Goal: Task Accomplishment & Management: Use online tool/utility

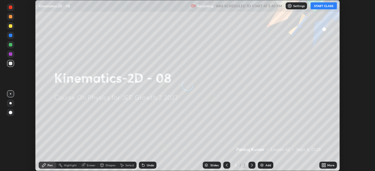
scroll to position [171, 375]
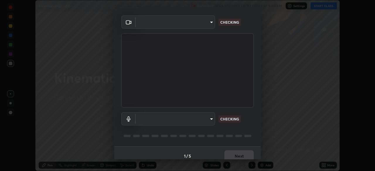
type input "8e51ced37930e971e34d94304a72bdf124377ca82fa83f25b6b4e34e328f1921"
click at [208, 117] on body "Erase all Kinematics-2D - 08 Recording WAS SCHEDULED TO START AT 5:40 PM Settin…" at bounding box center [187, 85] width 375 height 171
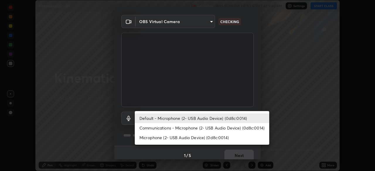
click at [209, 128] on li "Communications - Microphone (2- USB Audio Device) (0d8c:0014)" at bounding box center [202, 128] width 135 height 10
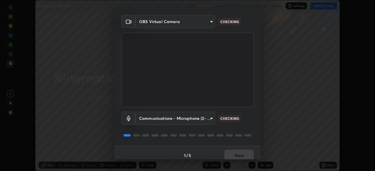
click at [208, 117] on body "Erase all Kinematics-2D - 08 Recording WAS SCHEDULED TO START AT 5:40 PM Settin…" at bounding box center [187, 85] width 375 height 171
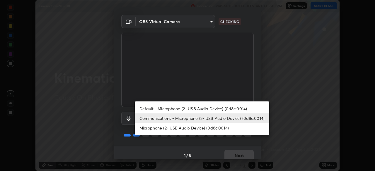
click at [208, 108] on li "Default - Microphone (2- USB Audio Device) (0d8c:0014)" at bounding box center [202, 109] width 135 height 10
type input "default"
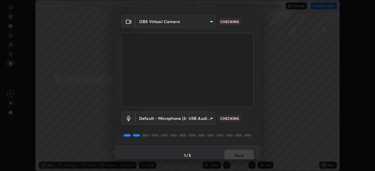
scroll to position [21, 0]
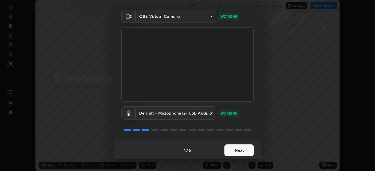
click at [235, 151] on button "Next" at bounding box center [238, 151] width 29 height 12
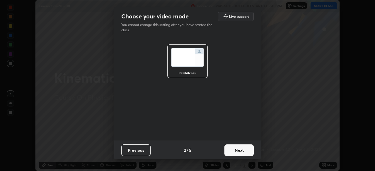
click at [238, 152] on button "Next" at bounding box center [238, 151] width 29 height 12
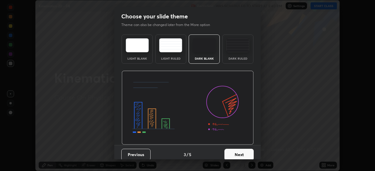
click at [238, 150] on button "Next" at bounding box center [238, 155] width 29 height 12
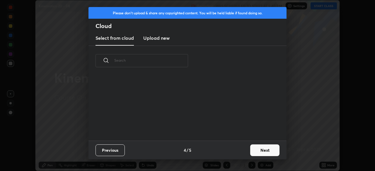
click at [258, 152] on button "Next" at bounding box center [264, 151] width 29 height 12
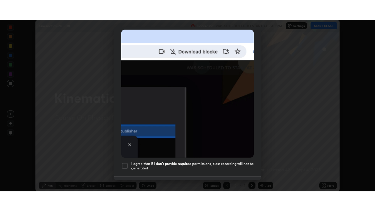
scroll to position [140, 0]
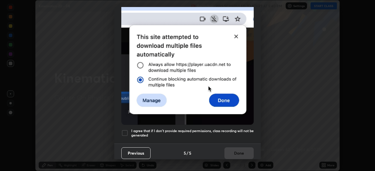
click at [210, 132] on h5 "I agree that if I don't provide required permissions, class recording will not …" at bounding box center [192, 133] width 122 height 9
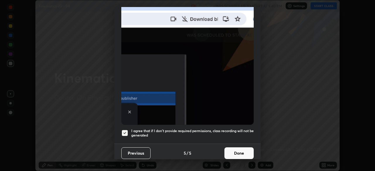
click at [230, 148] on button "Done" at bounding box center [238, 154] width 29 height 12
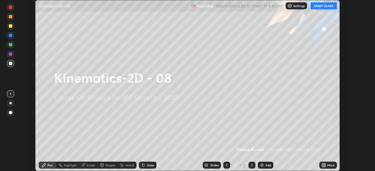
click at [321, 6] on button "START CLASS" at bounding box center [324, 5] width 26 height 7
click at [329, 167] on div "More" at bounding box center [330, 165] width 7 height 3
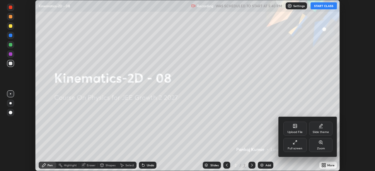
click at [292, 146] on div "Full screen" at bounding box center [294, 145] width 23 height 14
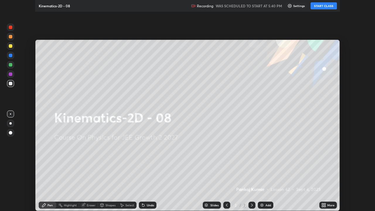
scroll to position [211, 375]
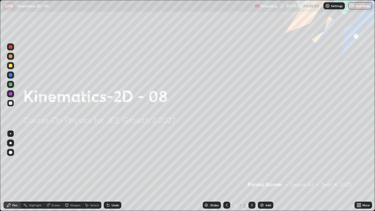
click at [268, 171] on div "Add" at bounding box center [269, 205] width 6 height 3
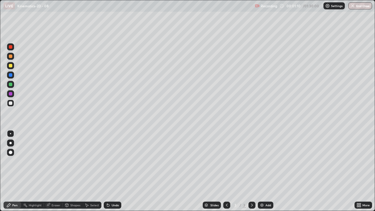
click at [15, 171] on div "Pen" at bounding box center [14, 205] width 5 height 3
click at [75, 171] on div "Shapes" at bounding box center [73, 205] width 20 height 7
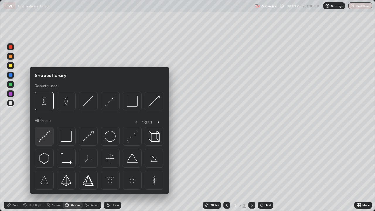
click at [48, 135] on img at bounding box center [44, 136] width 11 height 11
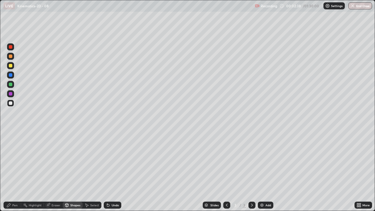
click at [12, 171] on div "Pen" at bounding box center [13, 205] width 18 height 7
click at [68, 171] on div "Shapes" at bounding box center [73, 205] width 20 height 7
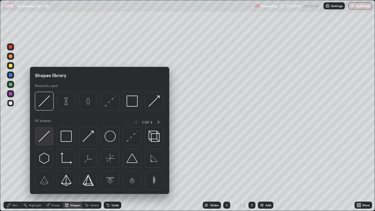
click at [47, 132] on img at bounding box center [44, 136] width 11 height 11
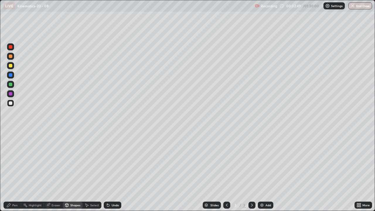
click at [10, 171] on icon at bounding box center [8, 205] width 5 height 5
click at [71, 171] on div "Shapes" at bounding box center [73, 205] width 20 height 7
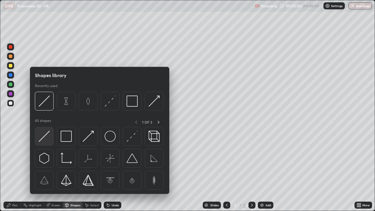
click at [45, 137] on img at bounding box center [44, 136] width 11 height 11
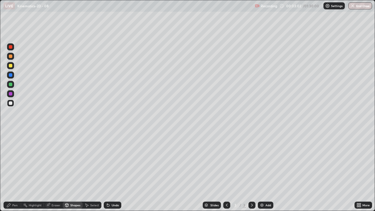
click at [72, 171] on div "Shapes" at bounding box center [73, 205] width 20 height 7
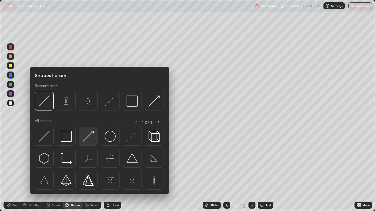
click at [89, 136] on img at bounding box center [88, 136] width 11 height 11
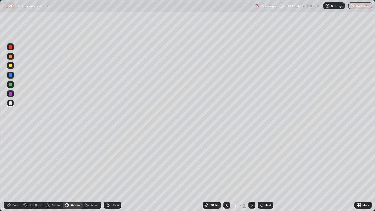
click at [12, 171] on div "Pen" at bounding box center [13, 205] width 18 height 7
click at [262, 171] on img at bounding box center [262, 205] width 5 height 5
click at [11, 104] on div at bounding box center [11, 103] width 4 height 4
click at [7, 171] on icon at bounding box center [9, 205] width 4 height 4
click at [10, 102] on div at bounding box center [11, 103] width 4 height 4
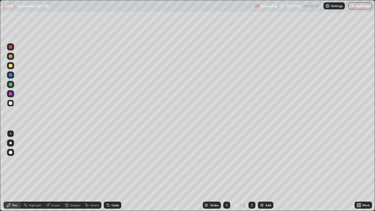
click at [13, 134] on div at bounding box center [10, 133] width 7 height 7
click at [9, 171] on icon at bounding box center [9, 205] width 4 height 4
click at [12, 171] on div "Pen" at bounding box center [14, 205] width 5 height 3
click at [11, 100] on div at bounding box center [10, 103] width 7 height 7
click at [74, 171] on div "Shapes" at bounding box center [73, 205] width 20 height 7
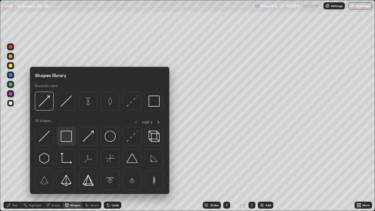
click at [59, 130] on div at bounding box center [66, 136] width 19 height 19
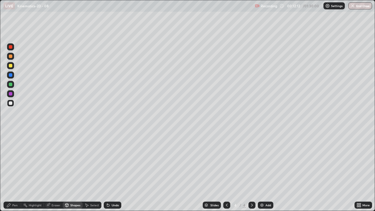
click at [13, 171] on div "Pen" at bounding box center [13, 205] width 18 height 7
click at [72, 171] on div "Shapes" at bounding box center [73, 205] width 20 height 7
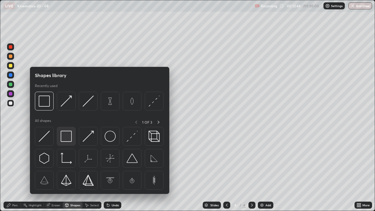
click at [66, 135] on img at bounding box center [66, 136] width 11 height 11
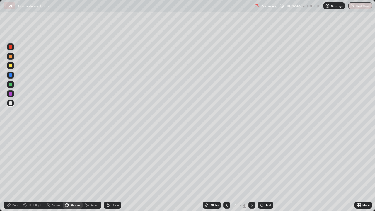
click at [13, 171] on div "Pen" at bounding box center [13, 205] width 18 height 7
click at [262, 171] on img at bounding box center [262, 205] width 5 height 5
click at [11, 67] on div at bounding box center [11, 66] width 4 height 4
click at [69, 171] on div "Shapes" at bounding box center [73, 205] width 20 height 7
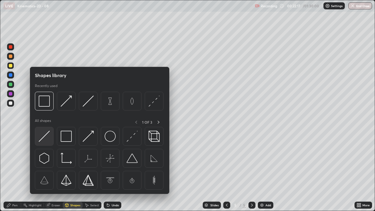
click at [44, 139] on img at bounding box center [44, 136] width 11 height 11
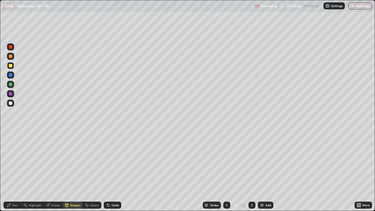
click at [18, 171] on div "Pen" at bounding box center [13, 205] width 18 height 7
click at [70, 171] on div "Shapes" at bounding box center [73, 205] width 20 height 7
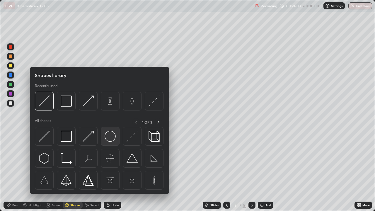
click at [112, 137] on img at bounding box center [110, 136] width 11 height 11
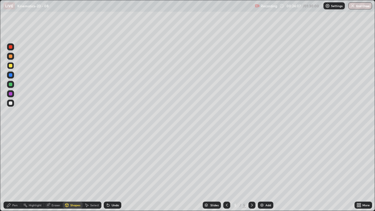
click at [67, 171] on icon at bounding box center [67, 206] width 0 height 2
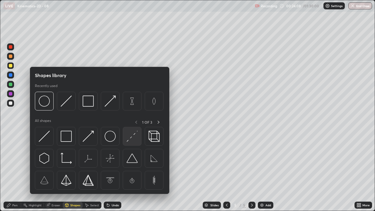
click at [131, 136] on img at bounding box center [132, 136] width 11 height 11
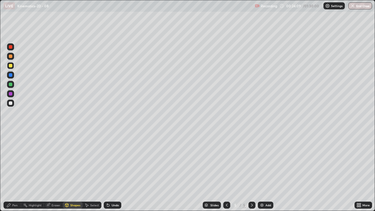
click at [71, 171] on div "Shapes" at bounding box center [73, 205] width 20 height 7
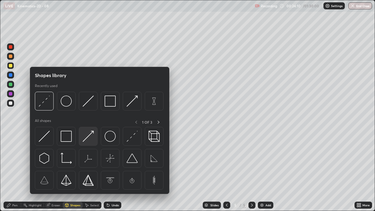
click at [85, 137] on img at bounding box center [88, 136] width 11 height 11
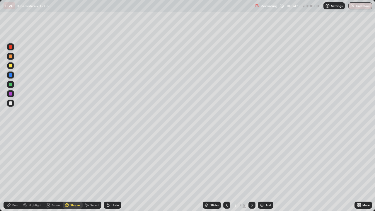
click at [11, 171] on div "Pen" at bounding box center [13, 205] width 18 height 7
click at [71, 171] on div "Shapes" at bounding box center [73, 205] width 20 height 7
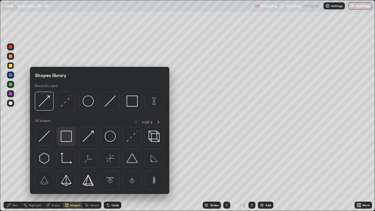
click at [62, 132] on img at bounding box center [66, 136] width 11 height 11
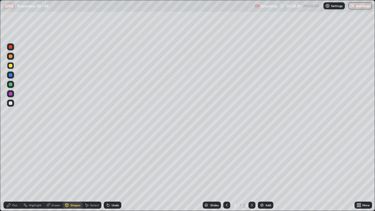
click at [12, 171] on div "Pen" at bounding box center [13, 205] width 18 height 7
click at [262, 171] on img at bounding box center [262, 205] width 5 height 5
click at [12, 171] on div "Pen" at bounding box center [13, 205] width 18 height 7
click at [11, 102] on div at bounding box center [11, 103] width 4 height 4
click at [73, 171] on div "Shapes" at bounding box center [73, 205] width 20 height 7
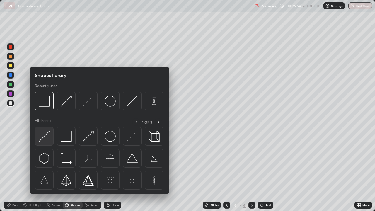
click at [45, 140] on img at bounding box center [44, 136] width 11 height 11
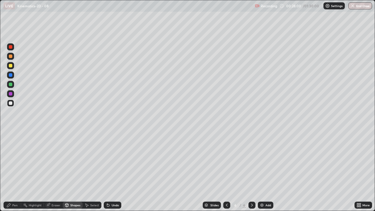
click at [12, 171] on div "Pen" at bounding box center [13, 205] width 18 height 7
click at [14, 171] on div "Pen" at bounding box center [13, 205] width 18 height 7
click at [11, 101] on div at bounding box center [11, 103] width 4 height 4
click at [266, 171] on div "Add" at bounding box center [266, 205] width 16 height 7
click at [13, 171] on div "Pen" at bounding box center [14, 205] width 5 height 3
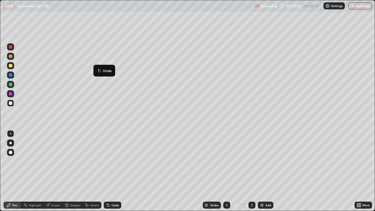
click at [72, 171] on div "Shapes" at bounding box center [73, 205] width 20 height 7
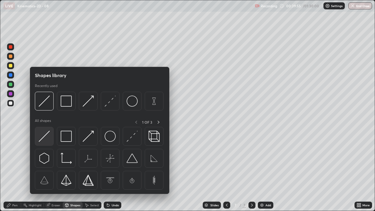
click at [45, 134] on img at bounding box center [44, 136] width 11 height 11
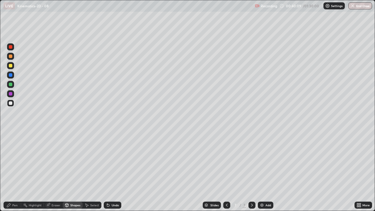
click at [72, 171] on div "Shapes" at bounding box center [73, 205] width 20 height 7
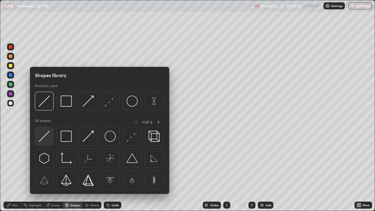
click at [45, 137] on img at bounding box center [44, 136] width 11 height 11
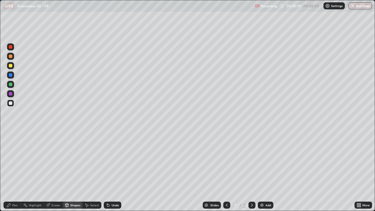
click at [67, 171] on icon at bounding box center [67, 206] width 0 height 2
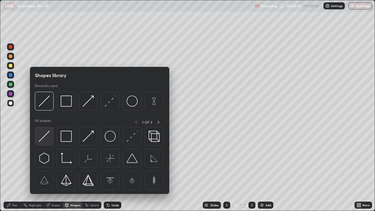
click at [46, 139] on img at bounding box center [44, 136] width 11 height 11
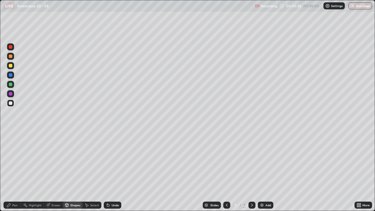
click at [72, 171] on div "Shapes" at bounding box center [73, 205] width 20 height 7
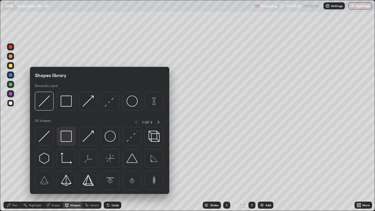
click at [67, 135] on img at bounding box center [66, 136] width 11 height 11
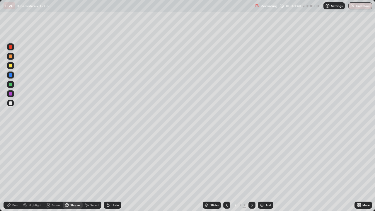
click at [11, 92] on div at bounding box center [10, 93] width 7 height 7
click at [8, 171] on icon at bounding box center [8, 205] width 5 height 5
click at [9, 171] on div "Pen" at bounding box center [13, 205] width 18 height 7
click at [11, 102] on div at bounding box center [11, 103] width 4 height 4
click at [10, 171] on div "Pen" at bounding box center [13, 205] width 18 height 7
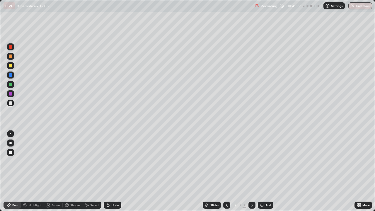
click at [9, 100] on div at bounding box center [10, 103] width 7 height 7
click at [71, 171] on div "Shapes" at bounding box center [73, 205] width 20 height 7
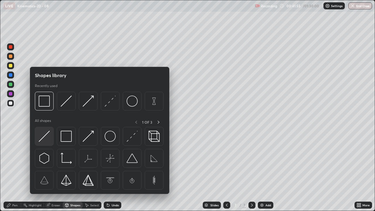
click at [47, 138] on img at bounding box center [44, 136] width 11 height 11
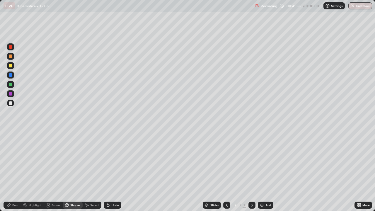
click at [73, 171] on div "Shapes" at bounding box center [73, 205] width 20 height 7
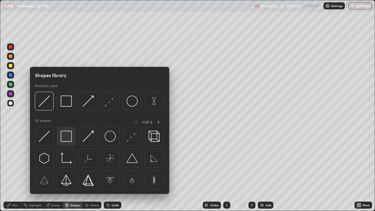
click at [68, 138] on img at bounding box center [66, 136] width 11 height 11
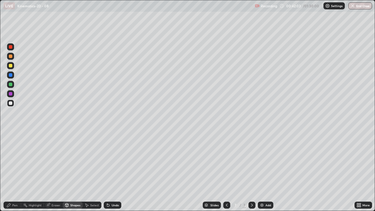
click at [12, 171] on div "Pen" at bounding box center [13, 205] width 18 height 7
click at [71, 171] on div "Shapes" at bounding box center [75, 205] width 10 height 3
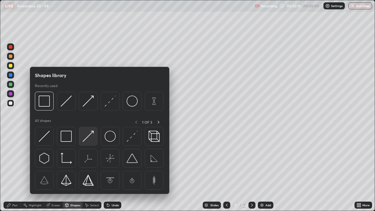
click at [86, 136] on img at bounding box center [88, 136] width 11 height 11
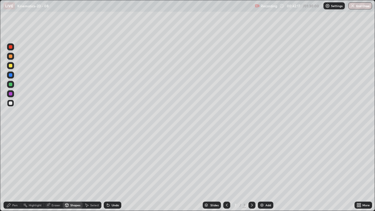
click at [10, 171] on icon at bounding box center [8, 205] width 5 height 5
click at [67, 171] on icon at bounding box center [67, 206] width 0 height 2
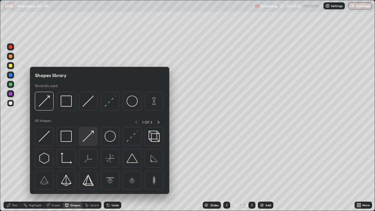
click at [86, 135] on img at bounding box center [88, 136] width 11 height 11
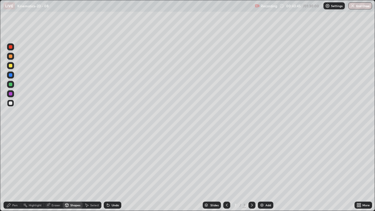
click at [72, 171] on div "Shapes" at bounding box center [73, 205] width 20 height 7
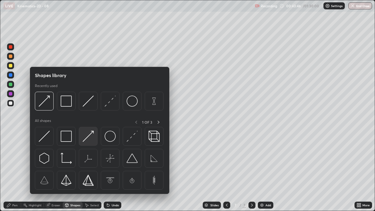
click at [88, 134] on img at bounding box center [88, 136] width 11 height 11
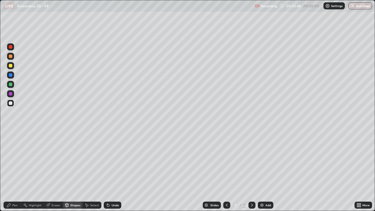
click at [9, 171] on div "Pen" at bounding box center [13, 205] width 18 height 7
click at [10, 171] on icon at bounding box center [9, 205] width 4 height 4
click at [13, 103] on div at bounding box center [10, 103] width 7 height 7
click at [7, 171] on div "Pen" at bounding box center [13, 205] width 18 height 7
click at [75, 171] on div "Shapes" at bounding box center [73, 205] width 20 height 7
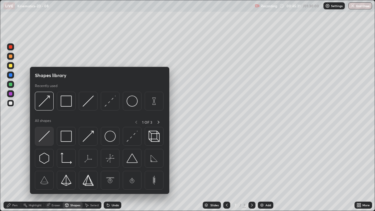
click at [43, 137] on img at bounding box center [44, 136] width 11 height 11
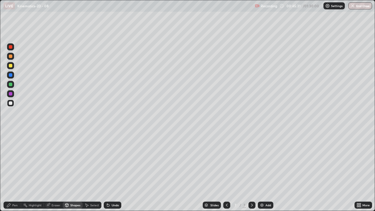
click at [10, 102] on div at bounding box center [11, 103] width 4 height 4
click at [69, 171] on icon at bounding box center [66, 205] width 5 height 5
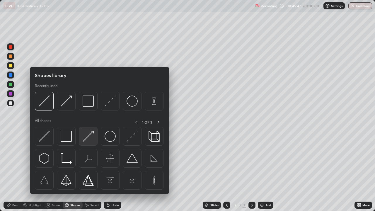
click at [86, 136] on img at bounding box center [88, 136] width 11 height 11
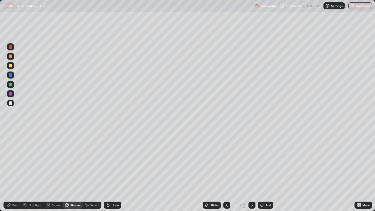
click at [7, 171] on icon at bounding box center [8, 205] width 5 height 5
click at [70, 171] on div "Shapes" at bounding box center [73, 205] width 20 height 7
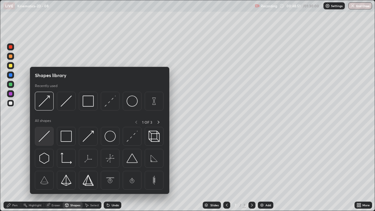
click at [42, 133] on img at bounding box center [44, 136] width 11 height 11
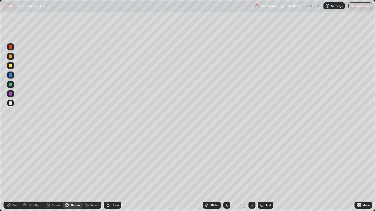
click at [113, 171] on div "Undo" at bounding box center [115, 205] width 7 height 3
click at [73, 171] on div "Shapes" at bounding box center [73, 205] width 20 height 7
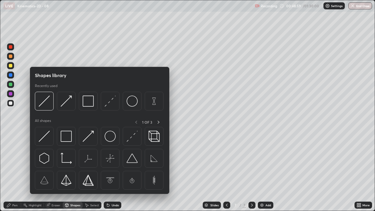
click at [8, 171] on icon at bounding box center [9, 205] width 4 height 4
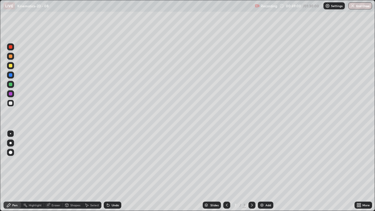
click at [10, 65] on div at bounding box center [11, 66] width 4 height 4
click at [265, 171] on div "Add" at bounding box center [266, 205] width 16 height 7
click at [72, 171] on div "Shapes" at bounding box center [75, 205] width 10 height 3
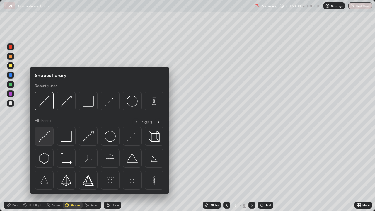
click at [47, 134] on img at bounding box center [44, 136] width 11 height 11
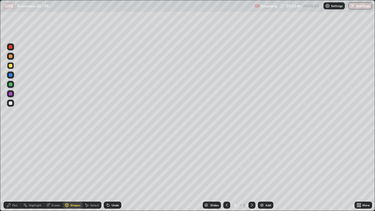
click at [75, 171] on div "Shapes" at bounding box center [73, 205] width 20 height 7
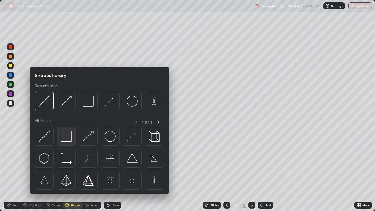
click at [67, 133] on img at bounding box center [66, 136] width 11 height 11
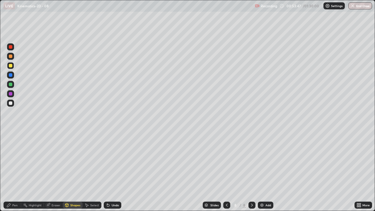
click at [9, 83] on div at bounding box center [11, 85] width 4 height 4
click at [10, 65] on div at bounding box center [11, 66] width 4 height 4
click at [75, 171] on div "Shapes" at bounding box center [73, 205] width 20 height 7
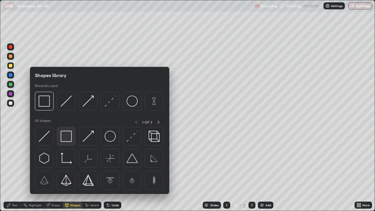
click at [68, 138] on img at bounding box center [66, 136] width 11 height 11
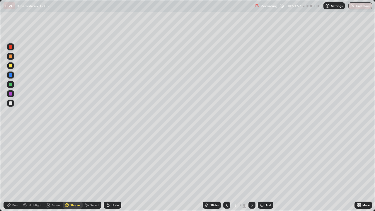
click at [10, 93] on div at bounding box center [11, 94] width 4 height 4
click at [13, 171] on div "Pen" at bounding box center [14, 205] width 5 height 3
click at [70, 171] on div "Shapes" at bounding box center [75, 205] width 10 height 3
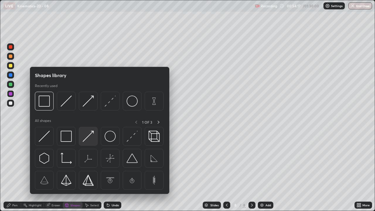
click at [89, 139] on img at bounding box center [88, 136] width 11 height 11
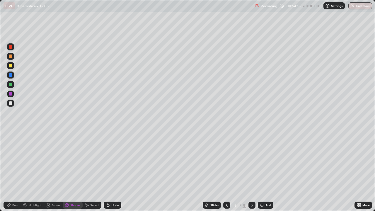
click at [11, 84] on div at bounding box center [11, 85] width 4 height 4
click at [6, 171] on div "Pen" at bounding box center [13, 205] width 18 height 7
click at [75, 171] on div "Shapes" at bounding box center [73, 205] width 20 height 7
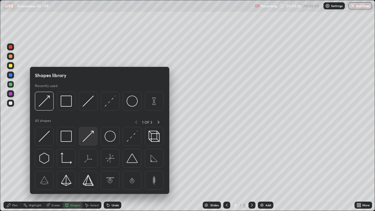
click at [91, 138] on img at bounding box center [88, 136] width 11 height 11
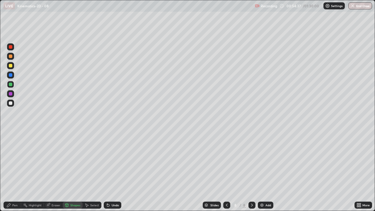
click at [11, 94] on div at bounding box center [11, 94] width 4 height 4
click at [7, 171] on icon at bounding box center [8, 205] width 5 height 5
click at [73, 171] on div "Shapes" at bounding box center [73, 205] width 20 height 7
click at [72, 171] on div "Shapes" at bounding box center [75, 205] width 10 height 3
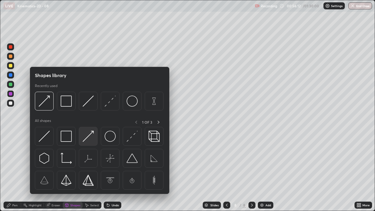
click at [84, 136] on img at bounding box center [88, 136] width 11 height 11
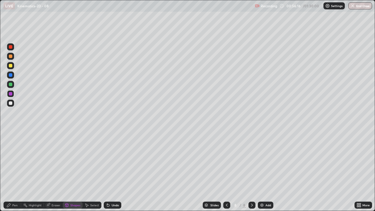
click at [13, 171] on div "Pen" at bounding box center [14, 205] width 5 height 3
click at [70, 171] on div "Shapes" at bounding box center [75, 205] width 10 height 3
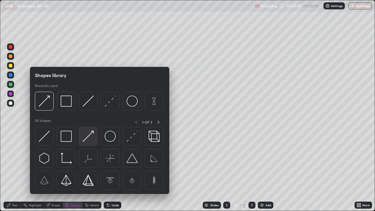
click at [89, 136] on img at bounding box center [88, 136] width 11 height 11
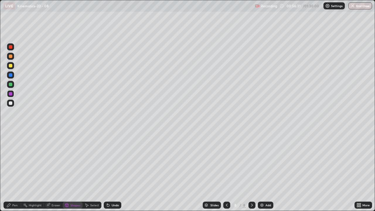
click at [11, 64] on div at bounding box center [11, 66] width 4 height 4
click at [73, 171] on div "Shapes" at bounding box center [73, 205] width 20 height 7
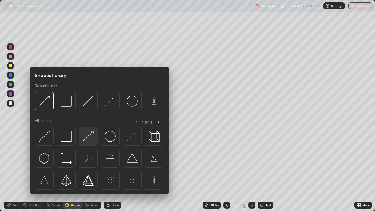
click at [91, 134] on img at bounding box center [88, 136] width 11 height 11
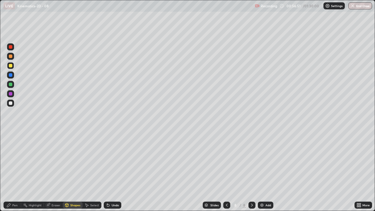
click at [15, 171] on div "Pen" at bounding box center [13, 205] width 18 height 7
click at [72, 171] on div "Shapes" at bounding box center [73, 205] width 20 height 7
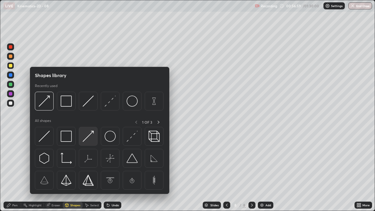
click at [86, 134] on img at bounding box center [88, 136] width 11 height 11
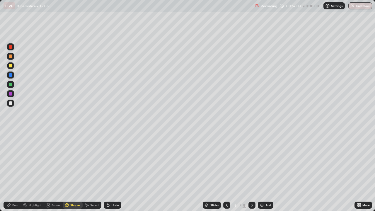
click at [7, 171] on icon at bounding box center [8, 205] width 5 height 5
click at [73, 171] on div "Shapes" at bounding box center [75, 205] width 10 height 3
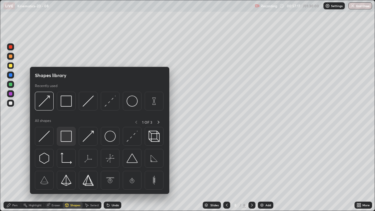
click at [64, 139] on img at bounding box center [66, 136] width 11 height 11
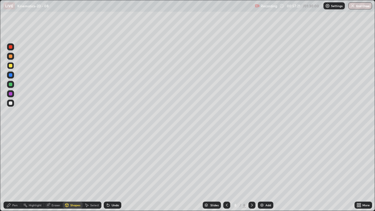
click at [113, 171] on div "Undo" at bounding box center [115, 205] width 7 height 3
click at [74, 171] on div "Shapes" at bounding box center [75, 205] width 10 height 3
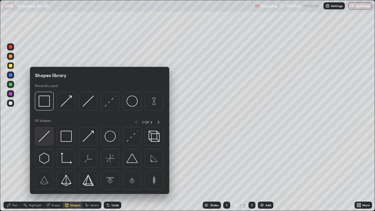
click at [45, 137] on img at bounding box center [44, 136] width 11 height 11
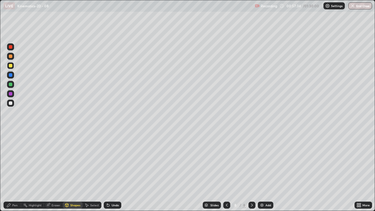
click at [12, 171] on div "Pen" at bounding box center [13, 205] width 18 height 7
click at [73, 171] on div "Shapes" at bounding box center [75, 205] width 10 height 3
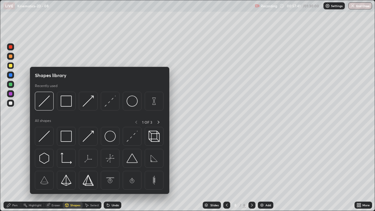
click at [73, 171] on div "Shapes" at bounding box center [75, 205] width 10 height 3
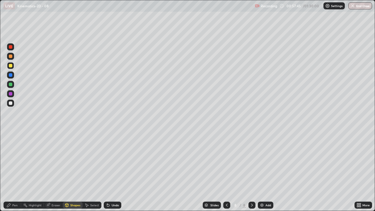
click at [10, 171] on icon at bounding box center [8, 205] width 5 height 5
click at [266, 171] on div "Add" at bounding box center [266, 205] width 16 height 7
click at [74, 171] on div "Shapes" at bounding box center [73, 205] width 20 height 7
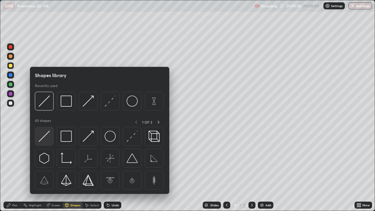
click at [44, 135] on img at bounding box center [44, 136] width 11 height 11
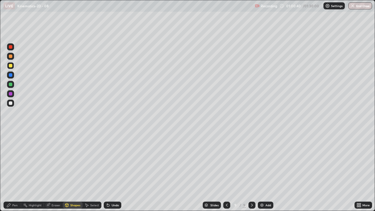
click at [73, 171] on div "Shapes" at bounding box center [73, 205] width 20 height 7
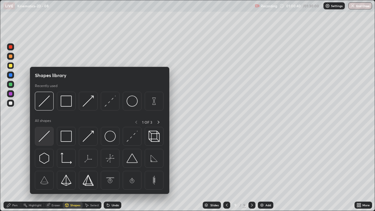
click at [44, 135] on img at bounding box center [44, 136] width 11 height 11
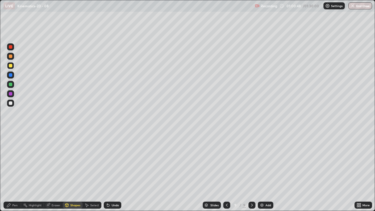
click at [69, 171] on div "Shapes" at bounding box center [73, 205] width 20 height 7
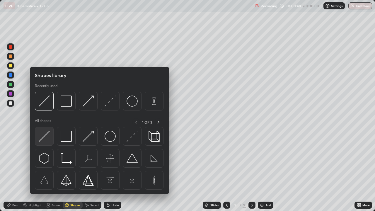
click at [44, 138] on img at bounding box center [44, 136] width 11 height 11
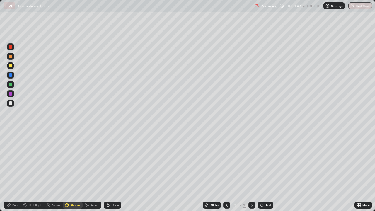
click at [11, 93] on div at bounding box center [11, 94] width 4 height 4
click at [70, 171] on div "Shapes" at bounding box center [73, 205] width 20 height 7
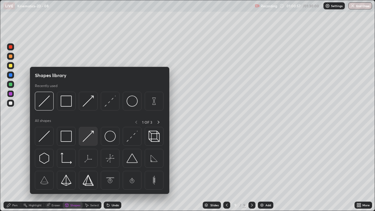
click at [87, 138] on img at bounding box center [88, 136] width 11 height 11
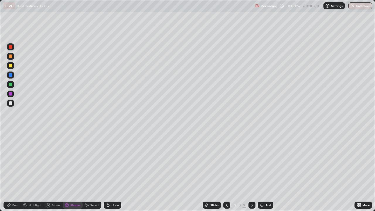
click at [10, 83] on div at bounding box center [11, 85] width 4 height 4
click at [69, 171] on div "Shapes" at bounding box center [73, 205] width 20 height 7
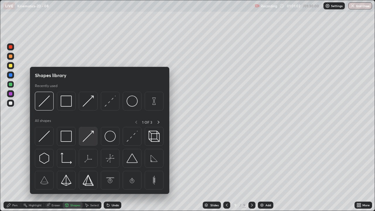
click at [87, 137] on img at bounding box center [88, 136] width 11 height 11
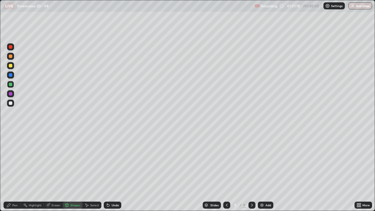
click at [9, 171] on icon at bounding box center [8, 205] width 5 height 5
click at [50, 171] on div "Eraser" at bounding box center [53, 205] width 19 height 7
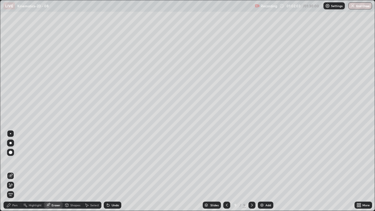
click at [11, 171] on icon at bounding box center [10, 185] width 5 height 5
click at [8, 171] on div "Pen" at bounding box center [13, 205] width 18 height 7
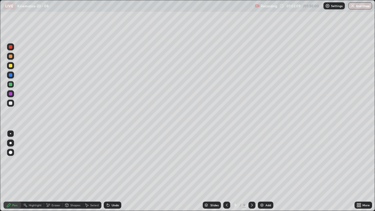
click at [74, 171] on div "Shapes" at bounding box center [75, 205] width 10 height 3
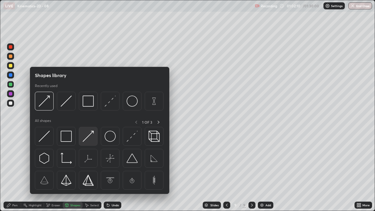
click at [89, 137] on img at bounding box center [88, 136] width 11 height 11
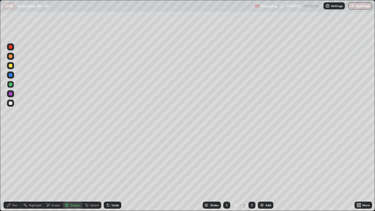
click at [11, 84] on div at bounding box center [11, 85] width 4 height 4
click at [115, 171] on div "Undo" at bounding box center [115, 205] width 7 height 3
click at [8, 171] on icon at bounding box center [9, 205] width 4 height 4
click at [74, 171] on div "Shapes" at bounding box center [73, 205] width 20 height 7
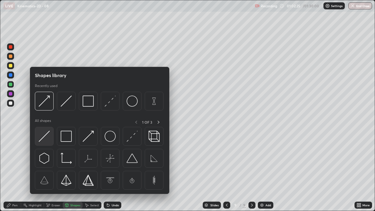
click at [45, 136] on img at bounding box center [44, 136] width 11 height 11
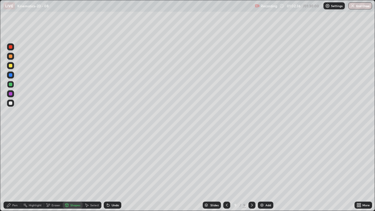
click at [73, 171] on div "Shapes" at bounding box center [73, 205] width 20 height 7
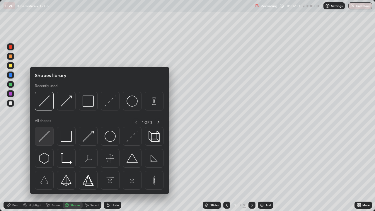
click at [45, 135] on img at bounding box center [44, 136] width 11 height 11
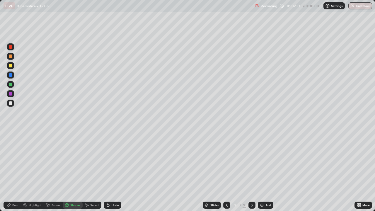
click at [11, 65] on div at bounding box center [11, 66] width 4 height 4
click at [69, 171] on div "Shapes" at bounding box center [73, 205] width 20 height 7
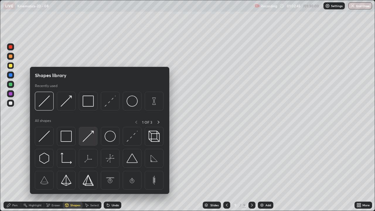
click at [88, 135] on img at bounding box center [88, 136] width 11 height 11
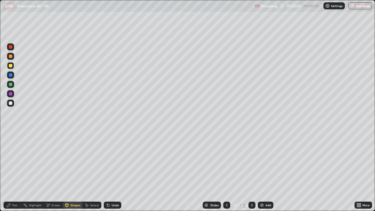
click at [118, 171] on div "Undo" at bounding box center [113, 205] width 18 height 7
click at [12, 171] on div "Pen" at bounding box center [14, 205] width 5 height 3
click at [73, 171] on div "Shapes" at bounding box center [75, 205] width 10 height 3
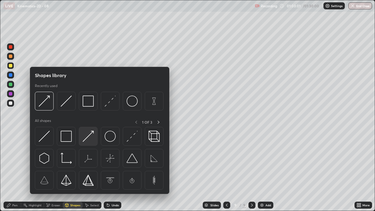
click at [87, 136] on img at bounding box center [88, 136] width 11 height 11
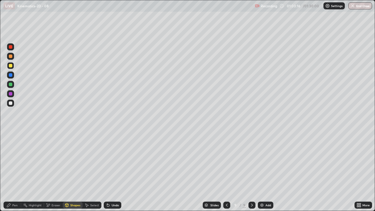
click at [69, 171] on icon at bounding box center [66, 205] width 5 height 5
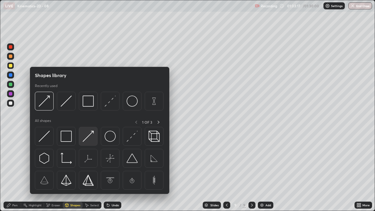
click at [88, 135] on img at bounding box center [88, 136] width 11 height 11
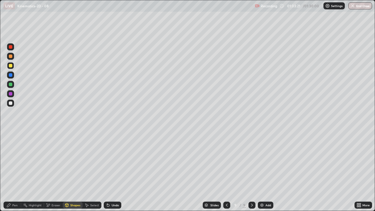
click at [11, 171] on icon at bounding box center [8, 205] width 5 height 5
click at [47, 171] on div "Eraser" at bounding box center [53, 205] width 19 height 7
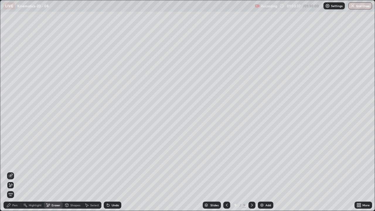
click at [76, 171] on div "Shapes" at bounding box center [75, 205] width 10 height 3
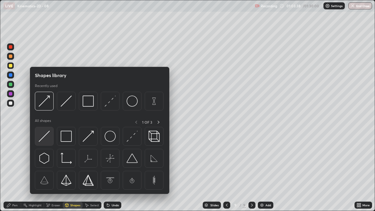
click at [46, 135] on img at bounding box center [44, 136] width 11 height 11
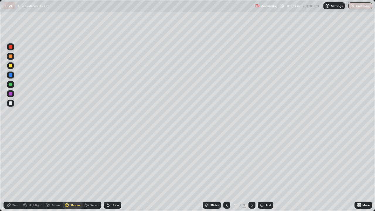
click at [10, 83] on div at bounding box center [11, 85] width 4 height 4
click at [8, 171] on div "Pen" at bounding box center [13, 205] width 18 height 7
click at [71, 171] on div "Shapes" at bounding box center [75, 205] width 10 height 3
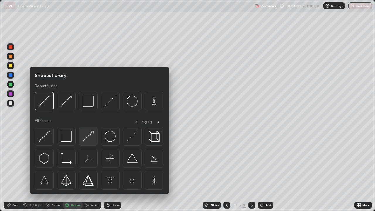
click at [87, 140] on img at bounding box center [88, 136] width 11 height 11
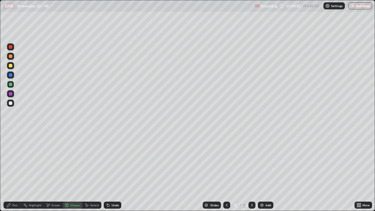
click at [10, 171] on icon at bounding box center [8, 205] width 5 height 5
click at [11, 66] on div at bounding box center [11, 66] width 4 height 4
click at [52, 171] on div "Eraser" at bounding box center [56, 205] width 9 height 3
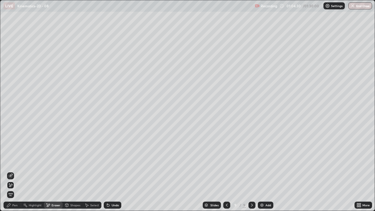
click at [68, 171] on icon at bounding box center [66, 205] width 3 height 4
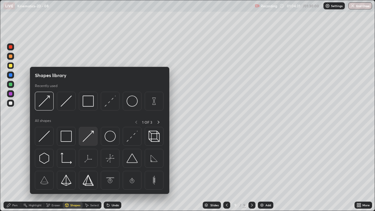
click at [85, 139] on img at bounding box center [88, 136] width 11 height 11
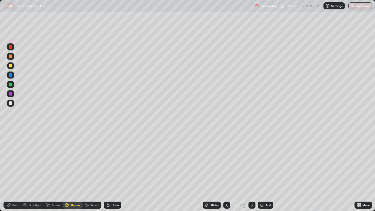
click at [12, 66] on div at bounding box center [11, 66] width 4 height 4
click at [5, 171] on div "Pen" at bounding box center [13, 205] width 18 height 7
click at [50, 171] on icon at bounding box center [48, 205] width 5 height 5
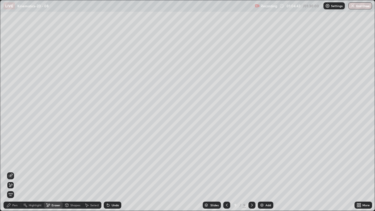
click at [6, 171] on div "Pen" at bounding box center [13, 205] width 18 height 7
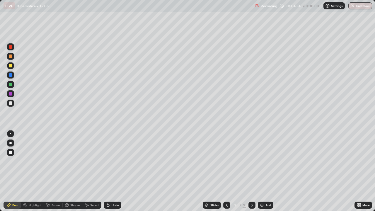
click at [13, 102] on div at bounding box center [10, 103] width 7 height 7
click at [71, 171] on div "Shapes" at bounding box center [75, 205] width 10 height 3
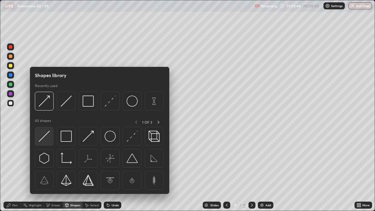
click at [43, 134] on img at bounding box center [44, 136] width 11 height 11
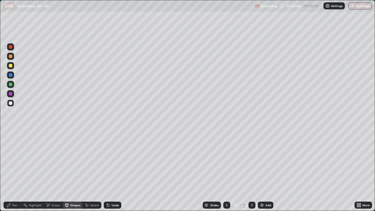
click at [74, 171] on div "Shapes" at bounding box center [73, 205] width 20 height 7
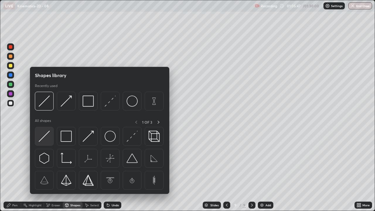
click at [42, 138] on img at bounding box center [44, 136] width 11 height 11
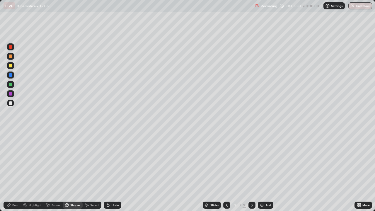
click at [115, 171] on div "Undo" at bounding box center [115, 205] width 7 height 3
click at [70, 171] on div "Shapes" at bounding box center [73, 205] width 20 height 7
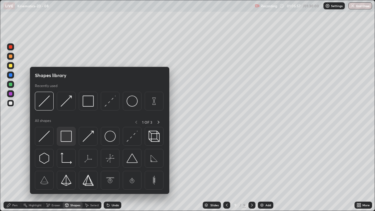
click at [65, 134] on img at bounding box center [66, 136] width 11 height 11
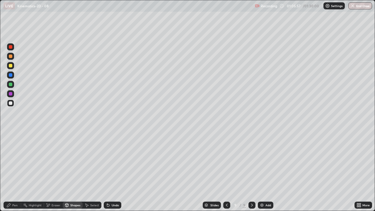
click at [11, 93] on div at bounding box center [11, 94] width 4 height 4
click at [72, 171] on div "Shapes" at bounding box center [73, 205] width 20 height 7
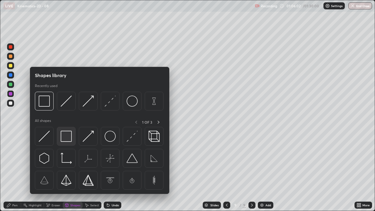
click at [66, 137] on img at bounding box center [66, 136] width 11 height 11
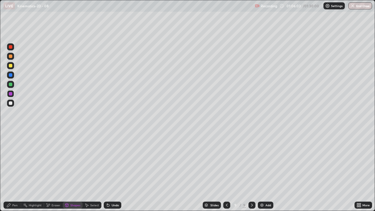
click at [10, 84] on div at bounding box center [11, 85] width 4 height 4
click at [8, 171] on icon at bounding box center [8, 205] width 5 height 5
click at [112, 171] on div "Undo" at bounding box center [115, 205] width 7 height 3
click at [110, 171] on div "Undo" at bounding box center [113, 205] width 18 height 7
click at [111, 171] on div "Undo" at bounding box center [113, 205] width 18 height 7
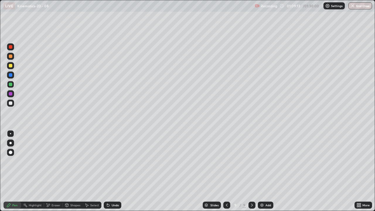
click at [267, 171] on div "Add" at bounding box center [269, 205] width 6 height 3
click at [73, 171] on div "Shapes" at bounding box center [75, 205] width 10 height 3
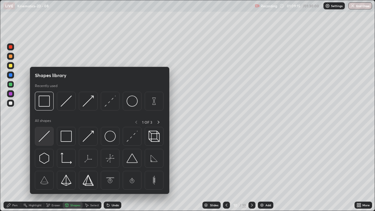
click at [46, 135] on img at bounding box center [44, 136] width 11 height 11
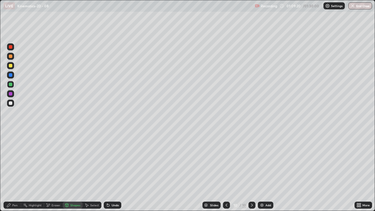
click at [71, 171] on div "Shapes" at bounding box center [75, 205] width 10 height 3
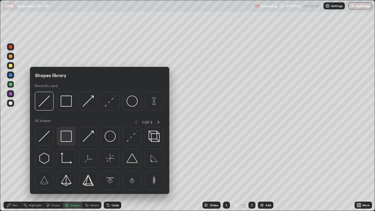
click at [67, 139] on img at bounding box center [66, 136] width 11 height 11
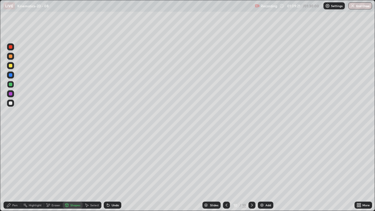
click at [10, 66] on div at bounding box center [11, 66] width 4 height 4
click at [110, 171] on div "Undo" at bounding box center [113, 205] width 18 height 7
click at [11, 76] on div at bounding box center [11, 75] width 4 height 4
click at [12, 171] on div "Pen" at bounding box center [13, 205] width 18 height 7
click at [71, 171] on div "Shapes" at bounding box center [75, 205] width 10 height 3
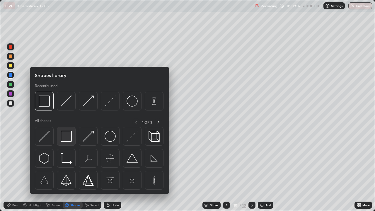
click at [64, 136] on img at bounding box center [66, 136] width 11 height 11
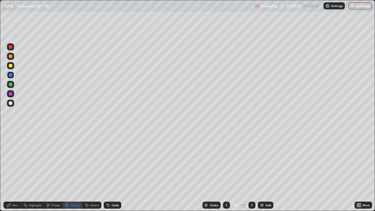
click at [9, 171] on div "Pen" at bounding box center [13, 205] width 18 height 7
click at [71, 171] on div "Shapes" at bounding box center [75, 205] width 10 height 3
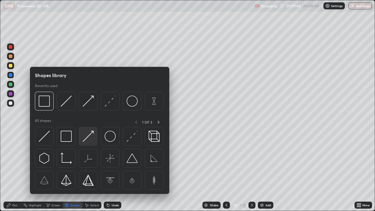
click at [88, 137] on img at bounding box center [88, 136] width 11 height 11
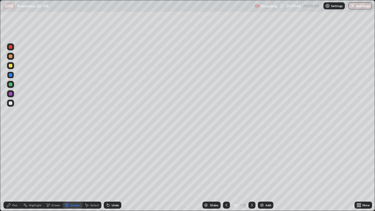
click at [12, 83] on div at bounding box center [10, 84] width 7 height 7
click at [9, 171] on div "Pen" at bounding box center [13, 205] width 18 height 7
click at [72, 171] on div "Shapes" at bounding box center [75, 205] width 10 height 3
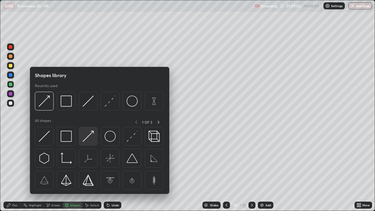
click at [84, 138] on img at bounding box center [88, 136] width 11 height 11
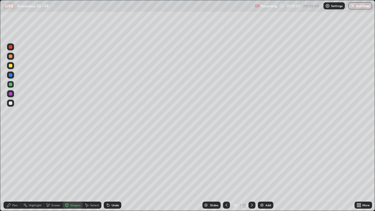
click at [13, 171] on div "Pen" at bounding box center [13, 205] width 18 height 7
click at [111, 171] on div "Undo" at bounding box center [113, 205] width 18 height 7
click at [114, 171] on div "Undo" at bounding box center [115, 205] width 7 height 3
click at [113, 171] on div "Undo" at bounding box center [115, 205] width 7 height 3
click at [71, 171] on div "Shapes" at bounding box center [73, 205] width 20 height 7
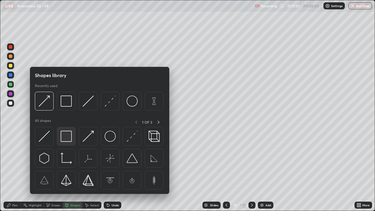
click at [68, 136] on img at bounding box center [66, 136] width 11 height 11
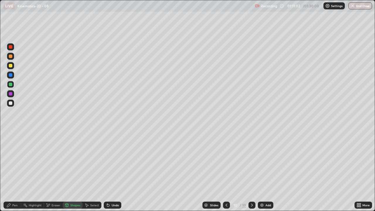
click at [12, 94] on div at bounding box center [11, 94] width 4 height 4
click at [12, 171] on div "Pen" at bounding box center [13, 205] width 18 height 7
click at [70, 171] on div "Shapes" at bounding box center [75, 205] width 10 height 3
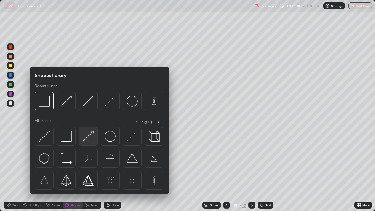
click at [91, 138] on img at bounding box center [88, 136] width 11 height 11
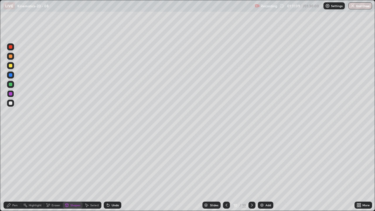
click at [11, 84] on div at bounding box center [11, 85] width 4 height 4
click at [11, 171] on icon at bounding box center [8, 205] width 5 height 5
click at [71, 171] on div "Shapes" at bounding box center [75, 205] width 10 height 3
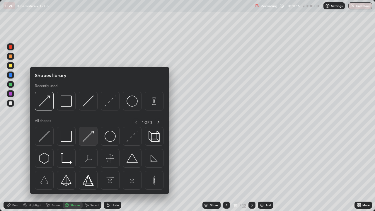
click at [86, 137] on img at bounding box center [88, 136] width 11 height 11
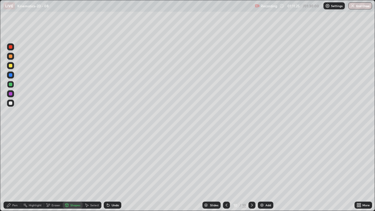
click at [71, 171] on div "Shapes" at bounding box center [75, 205] width 10 height 3
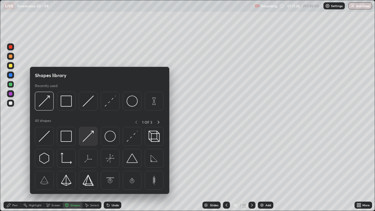
click at [90, 137] on img at bounding box center [88, 136] width 11 height 11
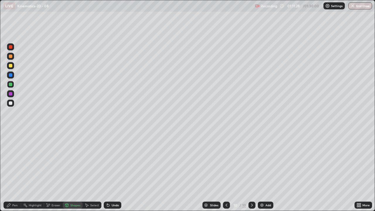
click at [11, 171] on icon at bounding box center [8, 205] width 5 height 5
click at [10, 103] on div at bounding box center [11, 103] width 4 height 4
click at [71, 171] on div "Shapes" at bounding box center [75, 205] width 10 height 3
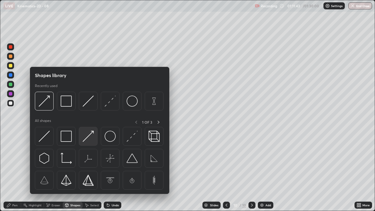
click at [86, 135] on img at bounding box center [88, 136] width 11 height 11
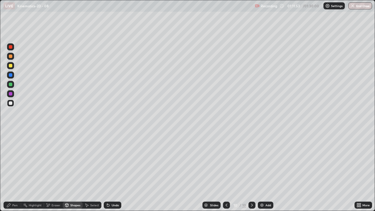
click at [71, 171] on div "Shapes" at bounding box center [75, 205] width 10 height 3
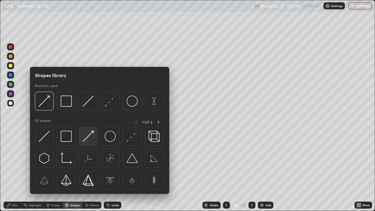
click at [88, 138] on img at bounding box center [88, 136] width 11 height 11
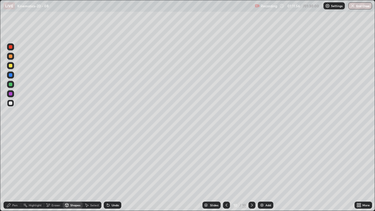
click at [11, 171] on icon at bounding box center [8, 205] width 5 height 5
click at [71, 171] on div "Shapes" at bounding box center [73, 205] width 20 height 7
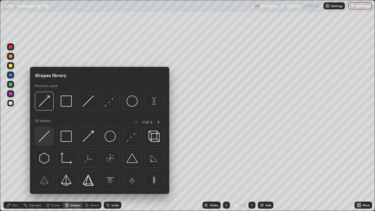
click at [42, 136] on img at bounding box center [44, 136] width 11 height 11
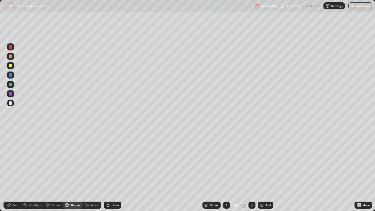
click at [73, 171] on div "Shapes" at bounding box center [75, 205] width 10 height 3
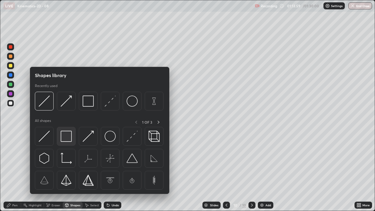
click at [64, 138] on img at bounding box center [66, 136] width 11 height 11
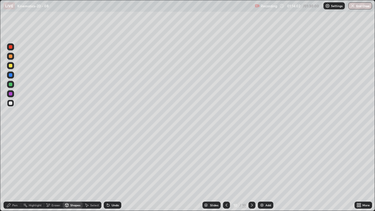
click at [70, 171] on div "Shapes" at bounding box center [73, 205] width 20 height 7
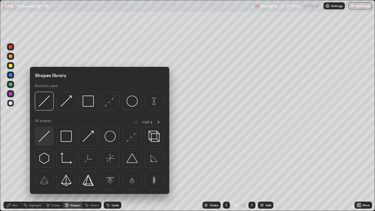
click at [44, 140] on img at bounding box center [44, 136] width 11 height 11
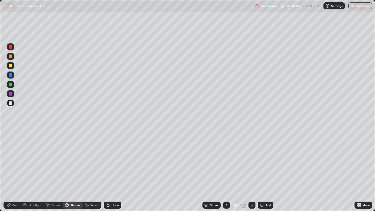
click at [71, 171] on div "Shapes" at bounding box center [75, 205] width 10 height 3
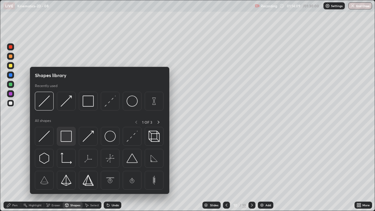
click at [67, 138] on img at bounding box center [66, 136] width 11 height 11
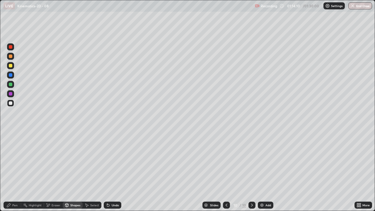
click at [10, 84] on div at bounding box center [11, 85] width 4 height 4
click at [70, 171] on div "Shapes" at bounding box center [75, 205] width 10 height 3
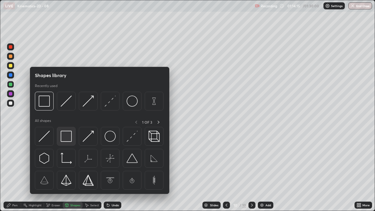
click at [67, 139] on img at bounding box center [66, 136] width 11 height 11
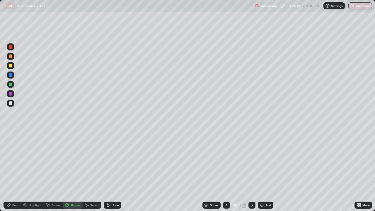
click at [115, 171] on div "Undo" at bounding box center [115, 205] width 7 height 3
click at [70, 171] on div "Shapes" at bounding box center [75, 205] width 10 height 3
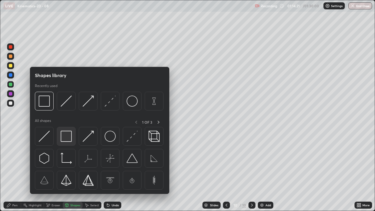
click at [68, 137] on img at bounding box center [66, 136] width 11 height 11
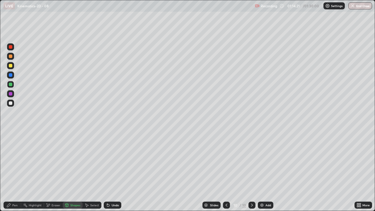
click at [12, 65] on div at bounding box center [11, 66] width 4 height 4
click at [11, 56] on div at bounding box center [11, 57] width 4 height 4
click at [13, 171] on div "Pen" at bounding box center [13, 205] width 18 height 7
click at [266, 171] on div "Add" at bounding box center [266, 205] width 16 height 7
click at [67, 171] on icon at bounding box center [66, 205] width 3 height 4
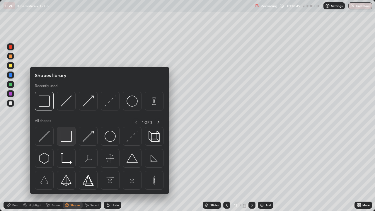
click at [69, 139] on img at bounding box center [66, 136] width 11 height 11
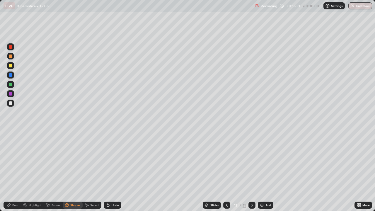
click at [70, 171] on div "Shapes" at bounding box center [75, 205] width 10 height 3
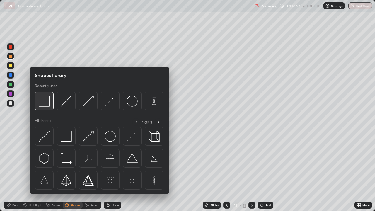
click at [43, 102] on img at bounding box center [44, 101] width 11 height 11
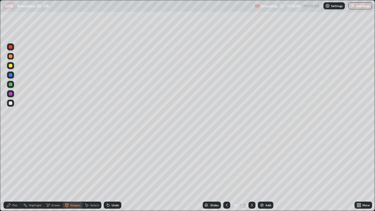
click at [8, 171] on icon at bounding box center [9, 205] width 4 height 4
click at [72, 171] on div "Shapes" at bounding box center [73, 205] width 20 height 7
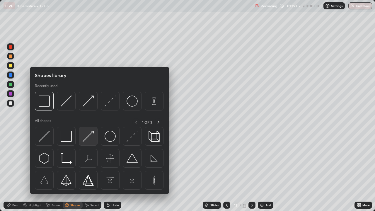
click at [89, 136] on img at bounding box center [88, 136] width 11 height 11
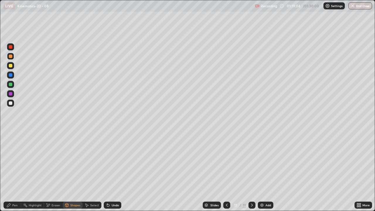
click at [70, 171] on div "Shapes" at bounding box center [75, 205] width 10 height 3
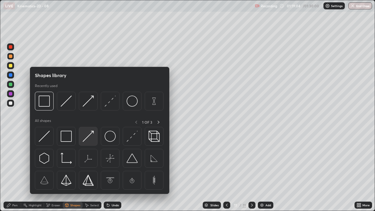
click at [87, 136] on img at bounding box center [88, 136] width 11 height 11
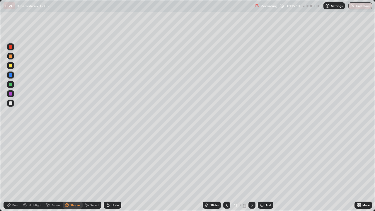
click at [227, 171] on icon at bounding box center [226, 205] width 5 height 5
click at [251, 171] on icon at bounding box center [252, 205] width 5 height 5
click at [75, 171] on div "Shapes" at bounding box center [73, 205] width 20 height 7
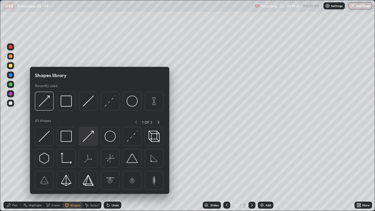
click at [88, 137] on img at bounding box center [88, 136] width 11 height 11
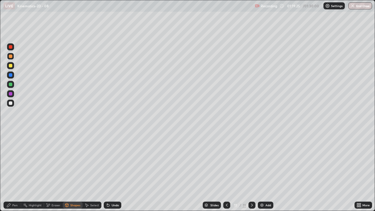
click at [9, 171] on div "Pen" at bounding box center [13, 205] width 18 height 7
click at [75, 171] on div "Shapes" at bounding box center [73, 205] width 20 height 7
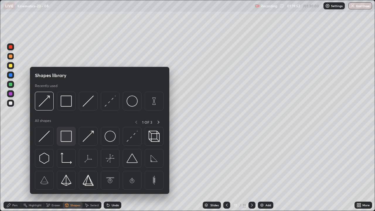
click at [65, 139] on img at bounding box center [66, 136] width 11 height 11
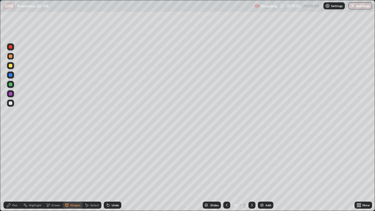
click at [10, 171] on icon at bounding box center [8, 205] width 5 height 5
click at [72, 171] on div "Shapes" at bounding box center [73, 205] width 20 height 7
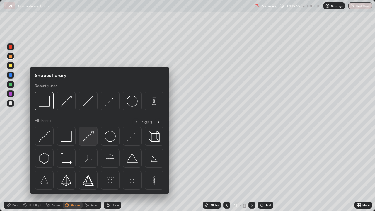
click at [87, 135] on img at bounding box center [88, 136] width 11 height 11
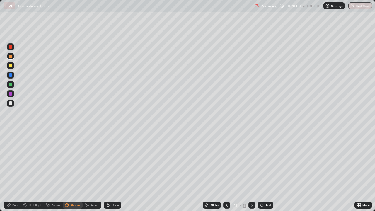
click at [10, 74] on div at bounding box center [11, 75] width 4 height 4
click at [9, 171] on div "Pen" at bounding box center [13, 205] width 18 height 7
click at [226, 171] on icon at bounding box center [226, 205] width 5 height 5
click at [251, 171] on icon at bounding box center [252, 205] width 5 height 5
click at [76, 171] on div "Shapes" at bounding box center [75, 205] width 10 height 3
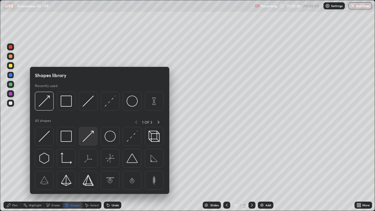
click at [89, 138] on img at bounding box center [88, 136] width 11 height 11
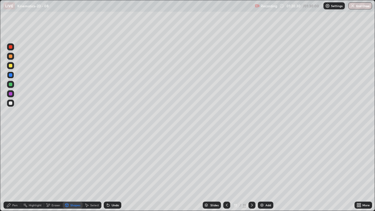
click at [7, 171] on icon at bounding box center [9, 205] width 4 height 4
click at [10, 171] on icon at bounding box center [8, 205] width 5 height 5
click at [69, 171] on div "Shapes" at bounding box center [73, 205] width 20 height 7
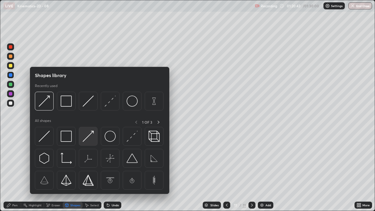
click at [88, 133] on img at bounding box center [88, 136] width 11 height 11
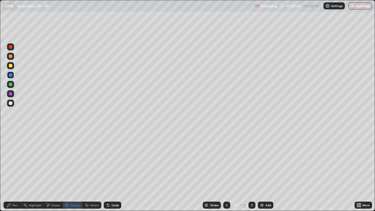
click at [71, 171] on div "Shapes" at bounding box center [75, 205] width 10 height 3
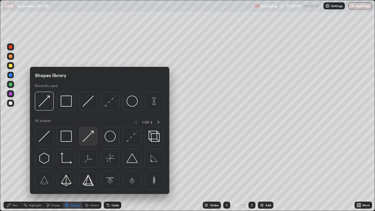
click at [90, 132] on img at bounding box center [88, 136] width 11 height 11
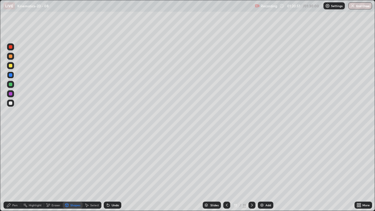
click at [226, 171] on icon at bounding box center [226, 205] width 5 height 5
click at [251, 171] on icon at bounding box center [252, 205] width 5 height 5
click at [114, 171] on div "Undo" at bounding box center [115, 205] width 7 height 3
click at [110, 171] on div "Undo" at bounding box center [113, 205] width 18 height 7
click at [10, 171] on div "Pen" at bounding box center [13, 205] width 18 height 7
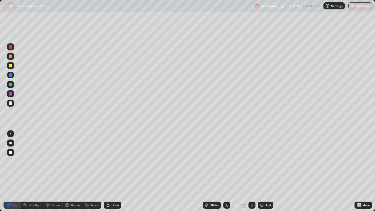
click at [76, 171] on div "Shapes" at bounding box center [75, 205] width 10 height 3
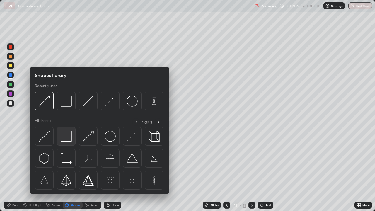
click at [69, 135] on img at bounding box center [66, 136] width 11 height 11
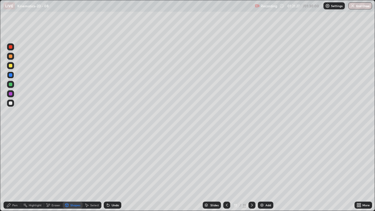
click at [11, 103] on div at bounding box center [11, 103] width 4 height 4
click at [10, 171] on icon at bounding box center [8, 205] width 5 height 5
click at [73, 171] on div "Shapes" at bounding box center [75, 205] width 10 height 3
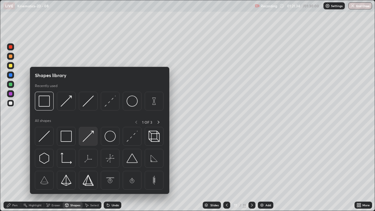
click at [85, 135] on img at bounding box center [88, 136] width 11 height 11
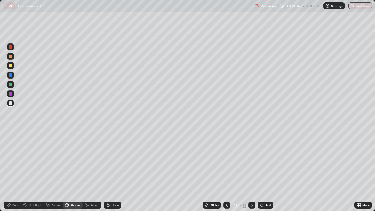
click at [8, 171] on icon at bounding box center [9, 205] width 4 height 4
click at [113, 171] on div "Undo" at bounding box center [113, 205] width 18 height 7
click at [73, 171] on div "Shapes" at bounding box center [75, 205] width 10 height 3
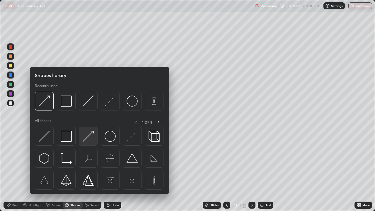
click at [86, 137] on img at bounding box center [88, 136] width 11 height 11
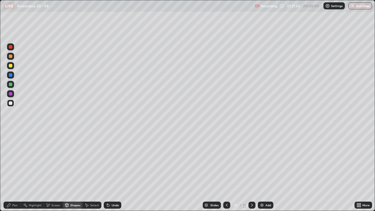
click at [10, 171] on icon at bounding box center [8, 205] width 5 height 5
click at [228, 171] on div at bounding box center [226, 205] width 7 height 7
click at [226, 171] on icon at bounding box center [226, 205] width 5 height 5
click at [251, 171] on icon at bounding box center [252, 205] width 5 height 5
click at [255, 171] on div at bounding box center [252, 205] width 7 height 7
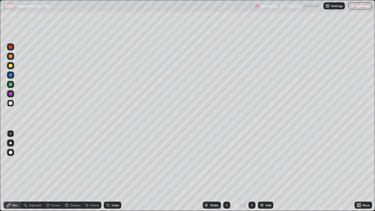
click at [254, 171] on div at bounding box center [252, 205] width 7 height 7
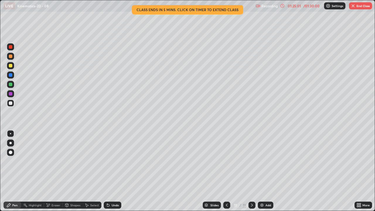
click at [356, 6] on button "End Class" at bounding box center [360, 5] width 23 height 7
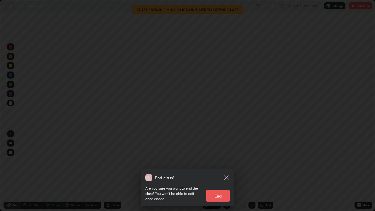
click at [360, 8] on div at bounding box center [187, 105] width 375 height 211
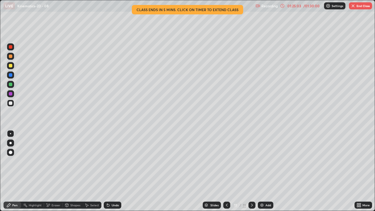
click at [360, 7] on button "End Class" at bounding box center [360, 5] width 23 height 7
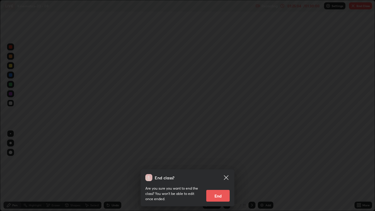
click at [213, 171] on button "End" at bounding box center [217, 196] width 23 height 12
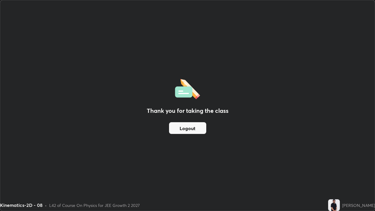
click at [192, 124] on button "Logout" at bounding box center [187, 128] width 37 height 12
